Goal: Entertainment & Leisure: Consume media (video, audio)

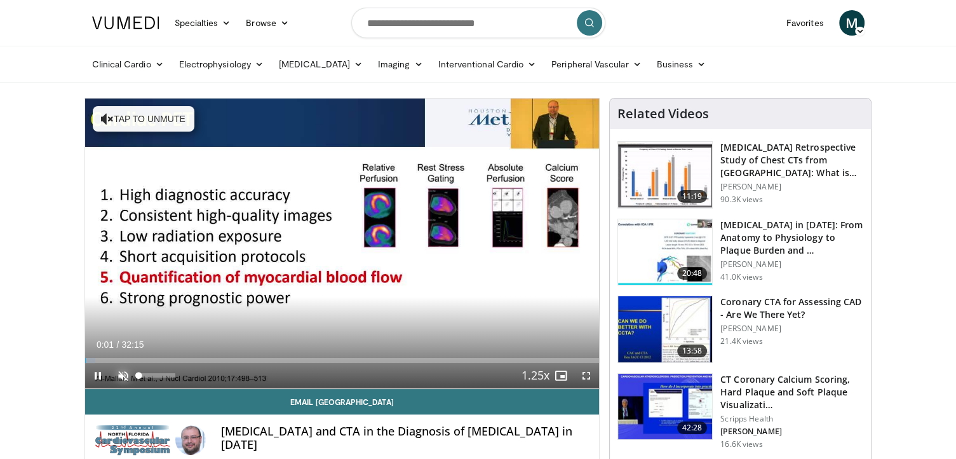
click at [125, 374] on span "Video Player" at bounding box center [123, 375] width 25 height 25
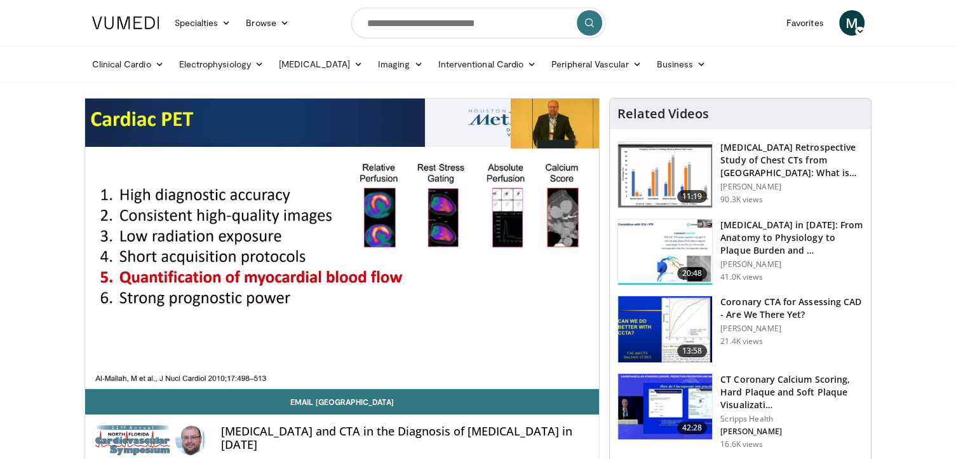
click at [125, 374] on div "10 seconds Tap to unmute" at bounding box center [342, 243] width 515 height 290
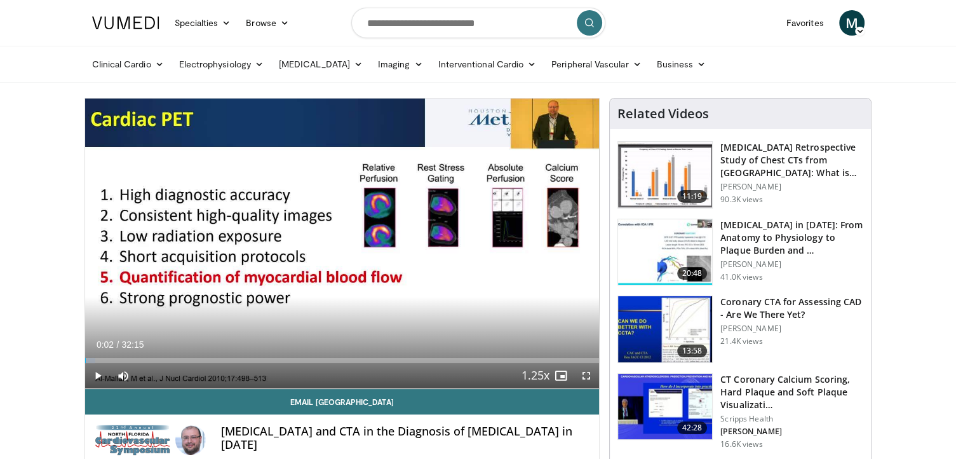
click at [344, 248] on icon "Video Player" at bounding box center [342, 244] width 36 height 36
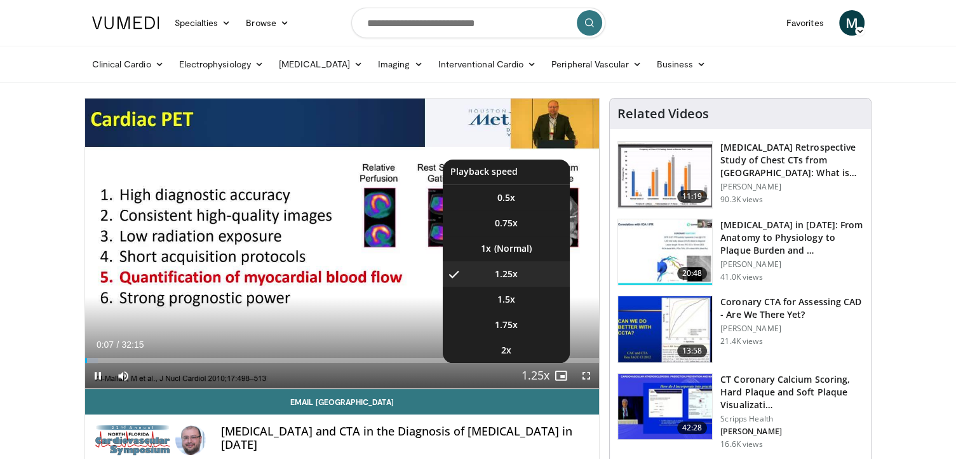
click at [535, 372] on span "Video Player" at bounding box center [536, 375] width 18 height 25
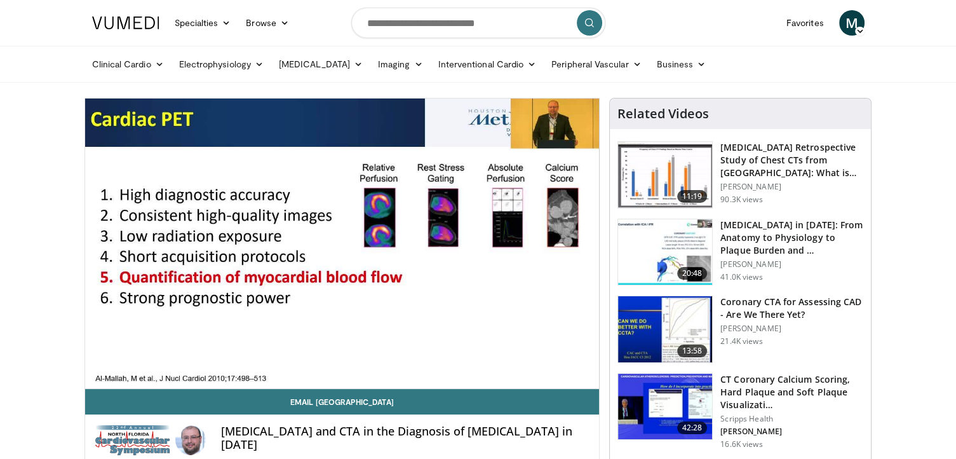
click at [535, 372] on div "10 seconds Tap to unmute" at bounding box center [342, 243] width 515 height 290
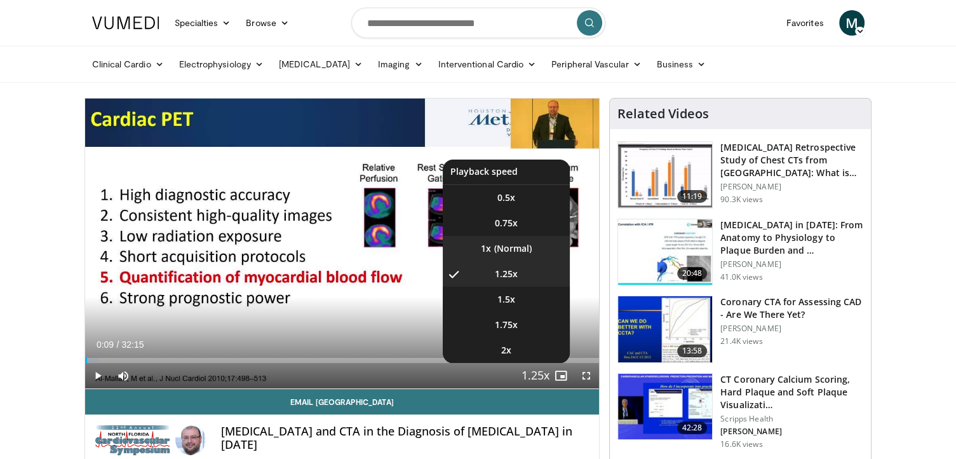
click at [505, 247] on li "1x" at bounding box center [506, 248] width 127 height 25
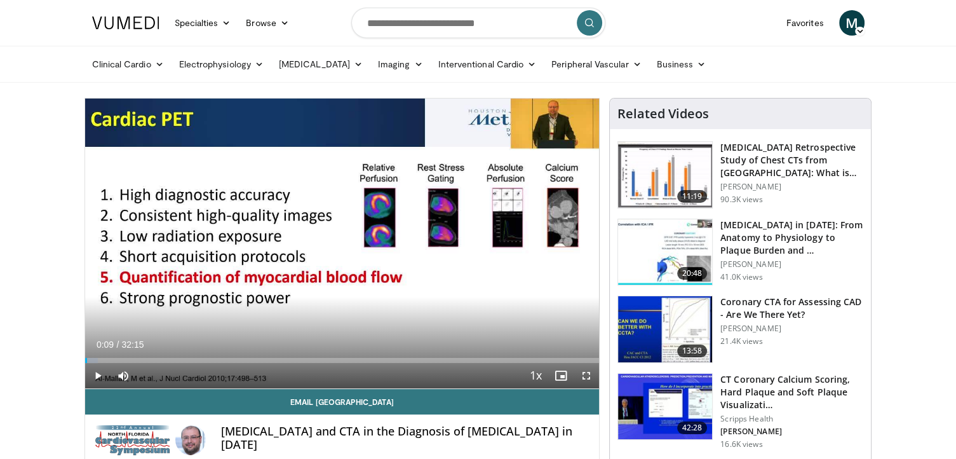
click at [348, 242] on icon "Video Player" at bounding box center [342, 244] width 36 height 36
click at [583, 377] on span "Video Player" at bounding box center [586, 375] width 25 height 25
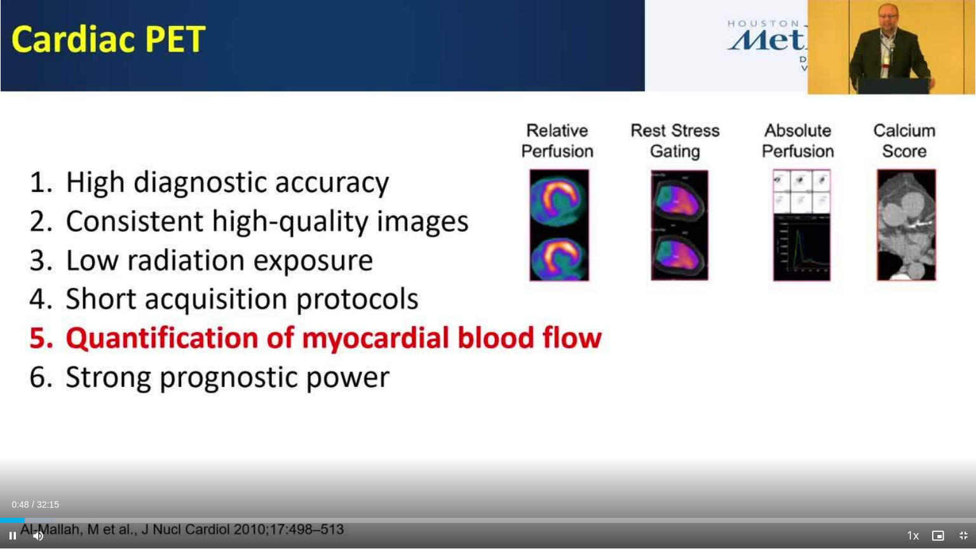
click at [491, 272] on icon "Video Player" at bounding box center [488, 275] width 36 height 36
click at [477, 275] on icon "Video Player" at bounding box center [488, 275] width 36 height 36
click at [34, 458] on span "Video Player" at bounding box center [37, 535] width 25 height 25
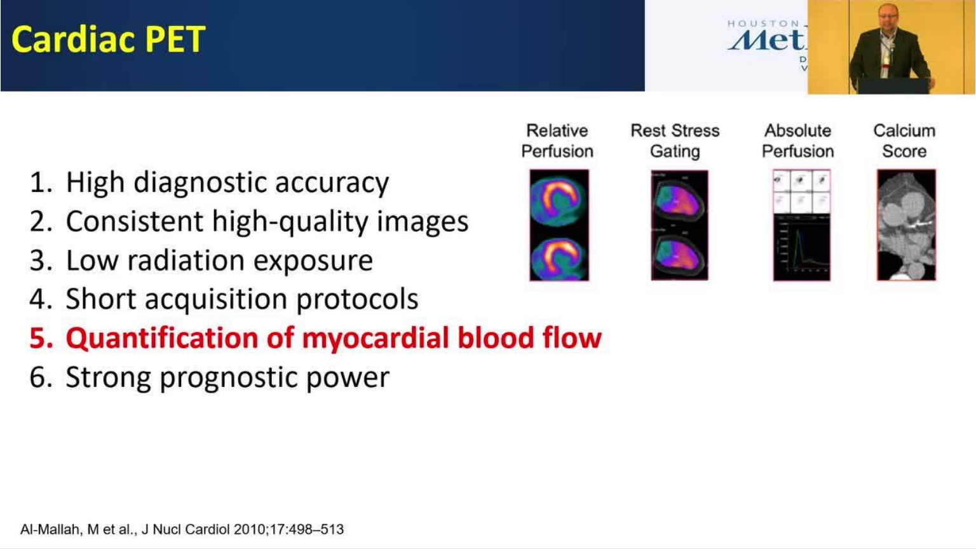
click at [36, 458] on video-js "**********" at bounding box center [488, 274] width 976 height 549
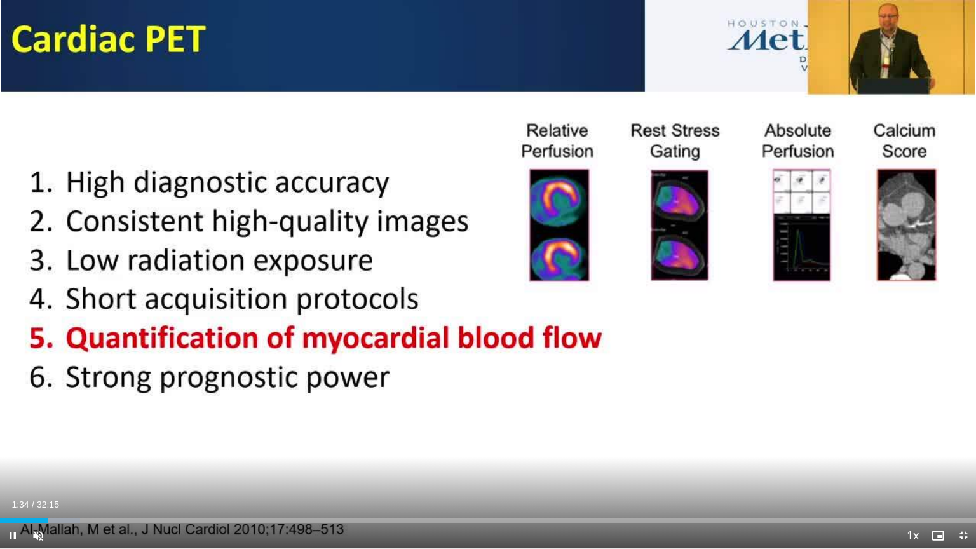
click at [489, 277] on icon "Video Player" at bounding box center [488, 275] width 36 height 36
click at [38, 458] on span "Video Player" at bounding box center [37, 535] width 25 height 25
click at [501, 269] on icon "Video Player" at bounding box center [488, 275] width 36 height 36
click at [486, 280] on icon "Video Player" at bounding box center [488, 275] width 36 height 36
click at [268, 458] on div "Loaded : 31.56% 09:07 08:51" at bounding box center [488, 520] width 976 height 5
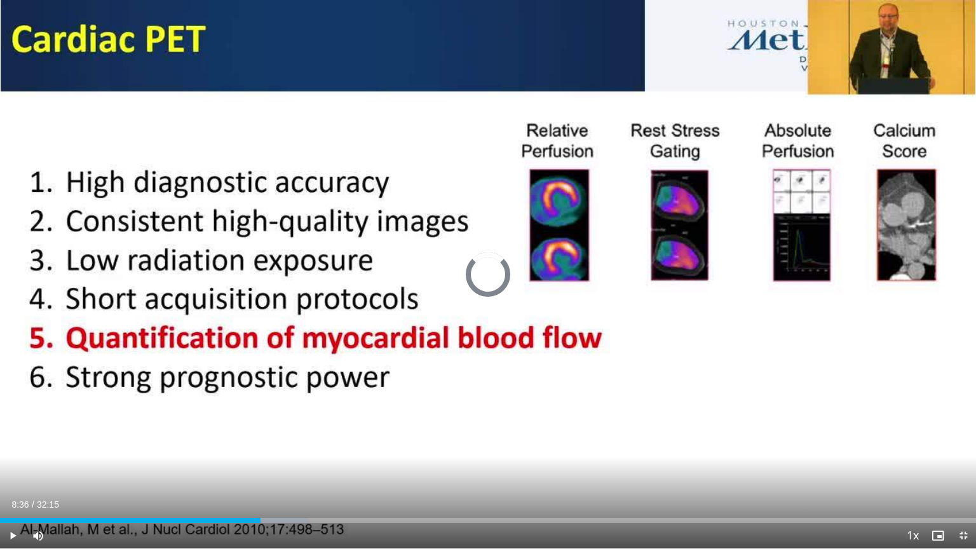
click at [260, 458] on div "08:36" at bounding box center [130, 520] width 261 height 5
click at [251, 458] on div "Loaded : 31.56% 08:37 08:18" at bounding box center [488, 520] width 976 height 5
click at [487, 262] on icon "Video Player" at bounding box center [488, 275] width 36 height 36
click at [480, 275] on icon "Video Player" at bounding box center [488, 275] width 36 height 36
click at [488, 275] on icon "Video Player" at bounding box center [488, 275] width 36 height 36
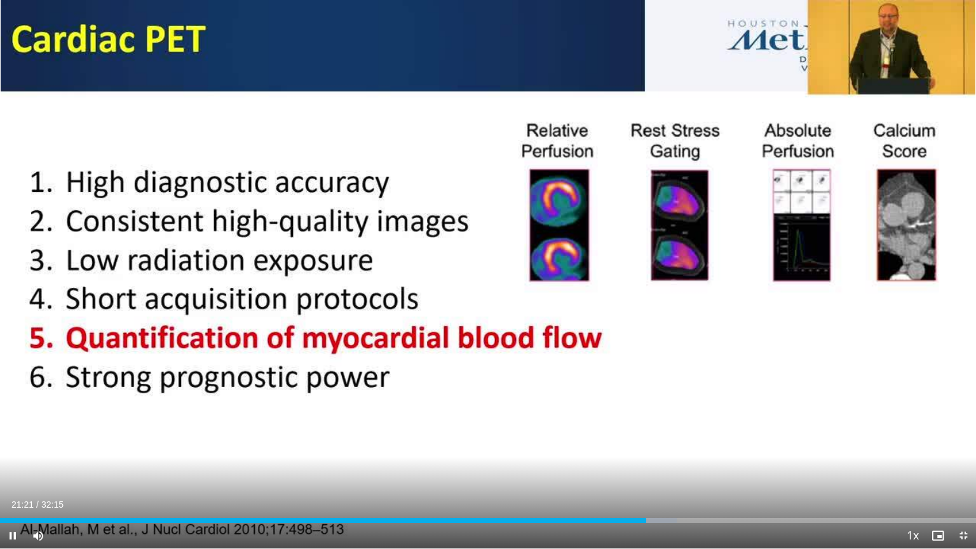
click at [487, 273] on icon "Video Player" at bounding box center [488, 275] width 36 height 36
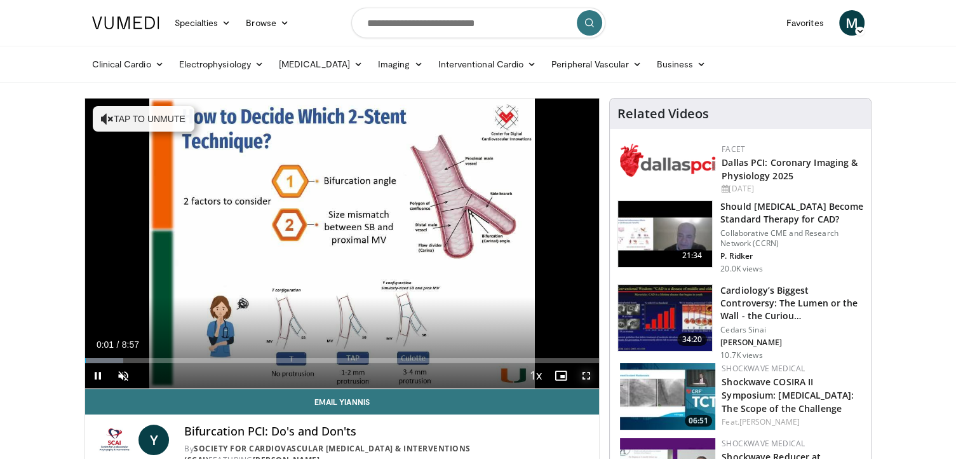
click at [582, 374] on span "Video Player" at bounding box center [586, 375] width 25 height 25
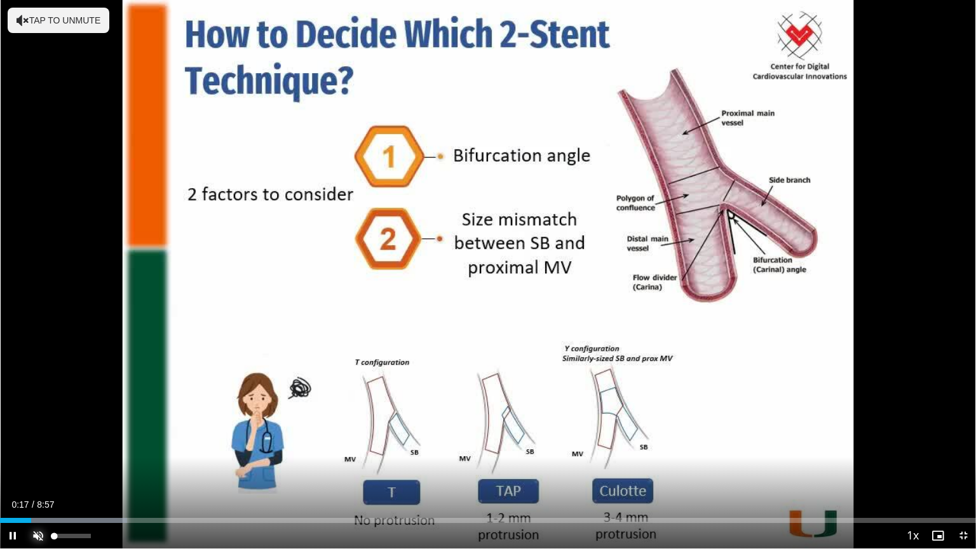
click at [41, 458] on span "Video Player" at bounding box center [37, 535] width 25 height 25
click at [8, 458] on div "0:18" at bounding box center [4, 520] width 9 height 5
click at [485, 281] on icon "Video Player" at bounding box center [488, 275] width 36 height 36
click at [480, 275] on icon "Video Player" at bounding box center [488, 275] width 36 height 36
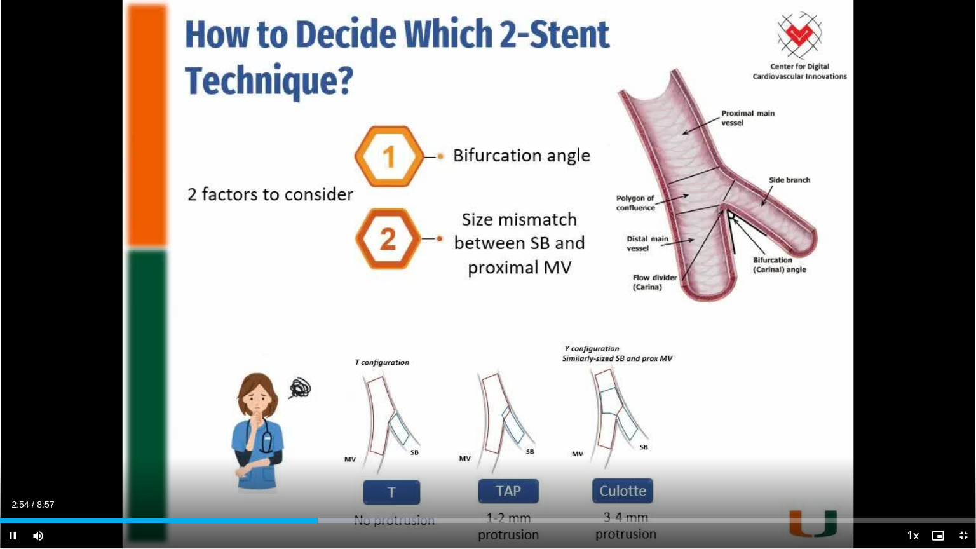
click at [489, 275] on icon "Video Player" at bounding box center [488, 275] width 36 height 36
click at [956, 458] on span "Video Player" at bounding box center [963, 535] width 25 height 25
